Goal: Task Accomplishment & Management: Manage account settings

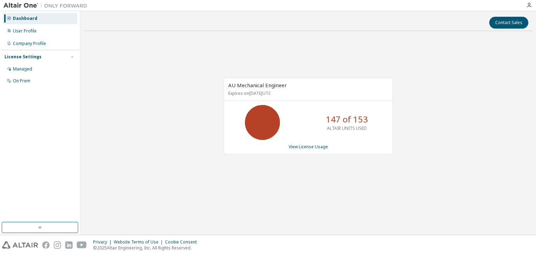
click at [465, 91] on div "AU Mechanical Engineer Expires on December 16, 2025 UTC 147 of 153 ALTAIR UNITS…" at bounding box center [308, 120] width 449 height 166
click at [430, 65] on div "AU Mechanical Engineer Expires on December 16, 2025 UTC 147 of 153 ALTAIR UNITS…" at bounding box center [308, 120] width 449 height 166
click at [415, 50] on div "AU Mechanical Engineer Expires on December 16, 2025 UTC 147 of 153 ALTAIR UNITS…" at bounding box center [308, 120] width 449 height 166
click at [16, 6] on img at bounding box center [46, 5] width 87 height 7
click at [17, 24] on div "Dashboard" at bounding box center [40, 18] width 74 height 11
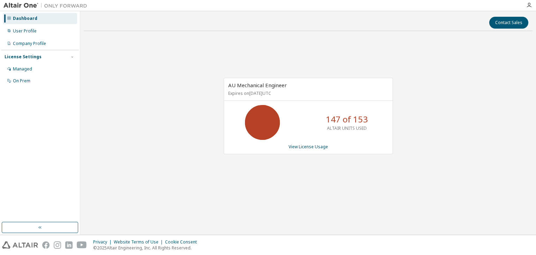
click at [17, 20] on div "Dashboard" at bounding box center [25, 19] width 24 height 6
click at [25, 20] on div "Dashboard" at bounding box center [25, 19] width 24 height 6
click at [19, 5] on img at bounding box center [46, 5] width 87 height 7
click at [155, 167] on div "AU Mechanical Engineer Expires on December 16, 2025 UTC 147 of 153 ALTAIR UNITS…" at bounding box center [308, 120] width 449 height 166
